Goal: Find specific page/section: Find specific page/section

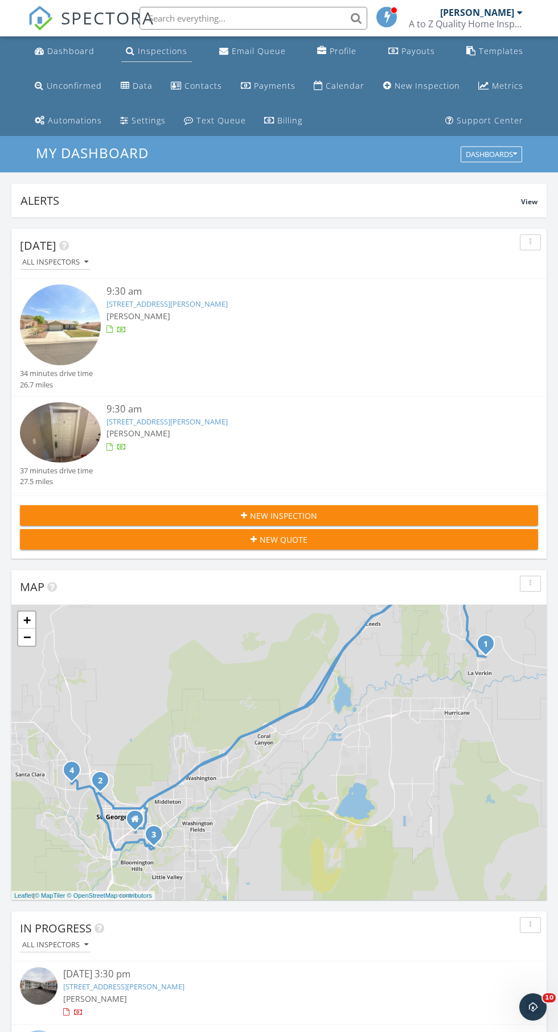
click at [141, 55] on div "Inspections" at bounding box center [163, 51] width 50 height 11
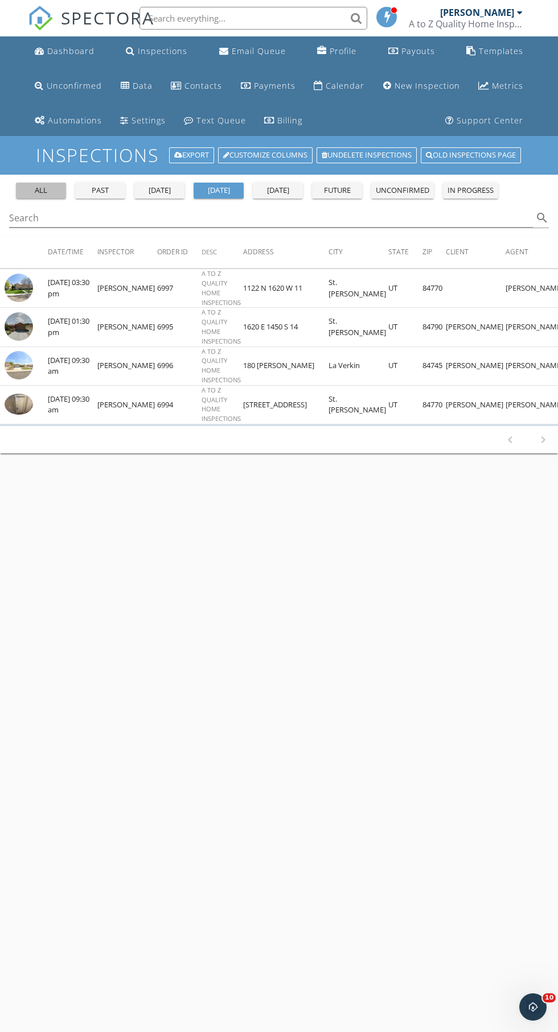
click at [44, 184] on button "all" at bounding box center [41, 191] width 50 height 16
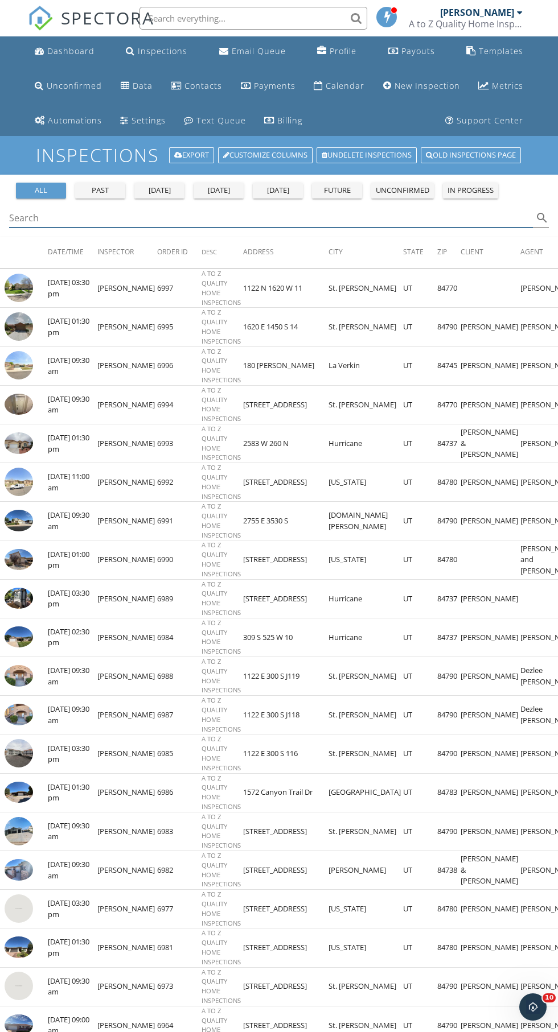
click at [40, 228] on div "Search search" at bounding box center [278, 218] width 539 height 19
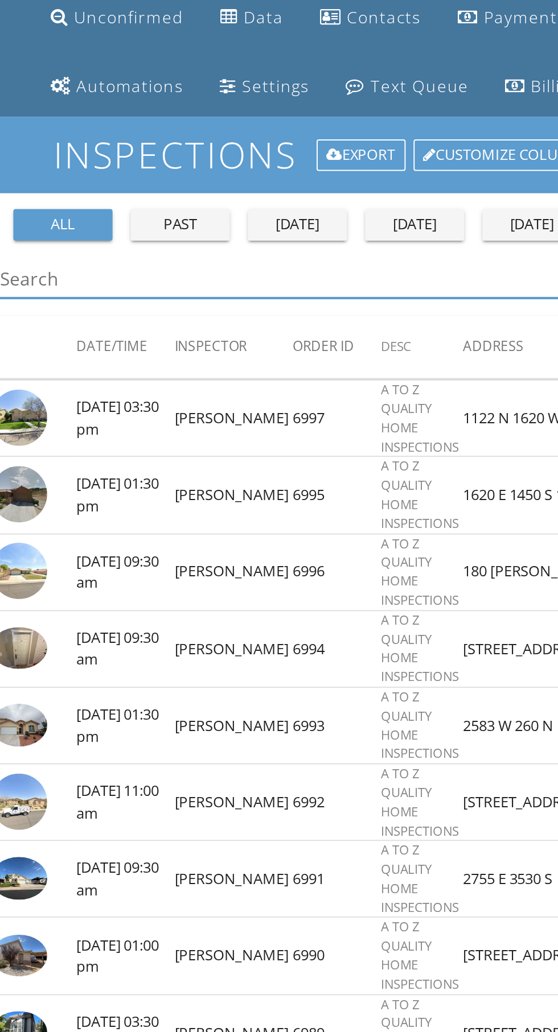
click at [28, 227] on div "Search search" at bounding box center [278, 218] width 539 height 19
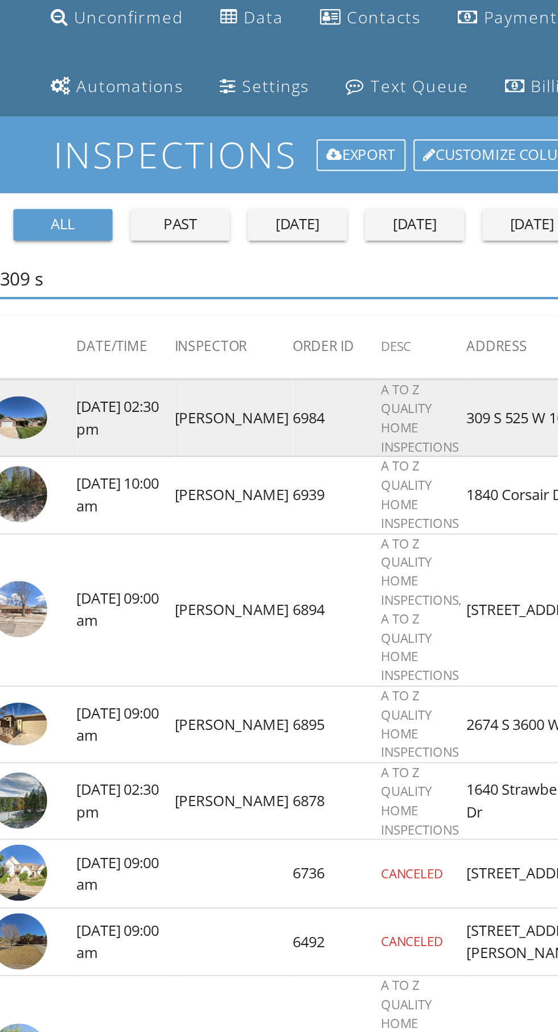
type input "309 s"
click at [21, 291] on img at bounding box center [19, 288] width 28 height 22
